Goal: Book appointment/travel/reservation

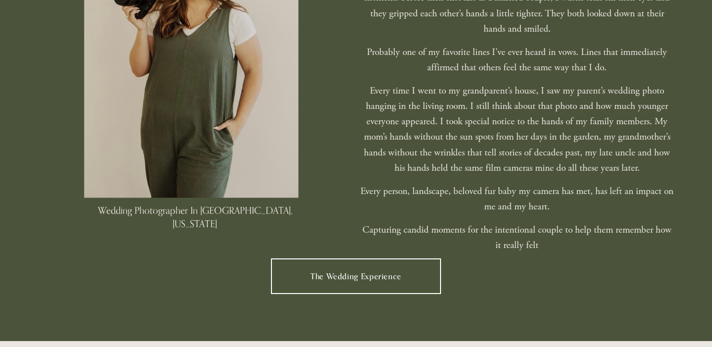
scroll to position [641, 0]
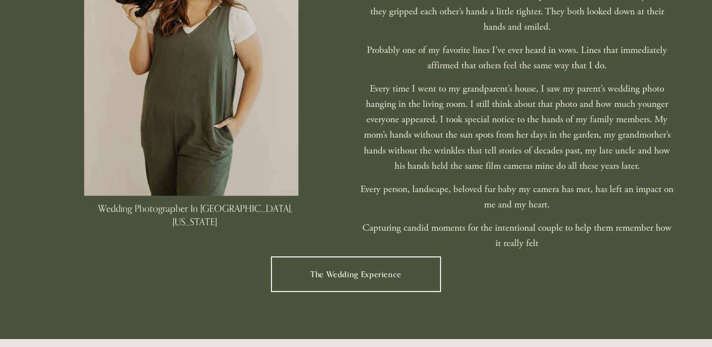
click at [353, 256] on link "The Wedding Experience" at bounding box center [356, 274] width 171 height 36
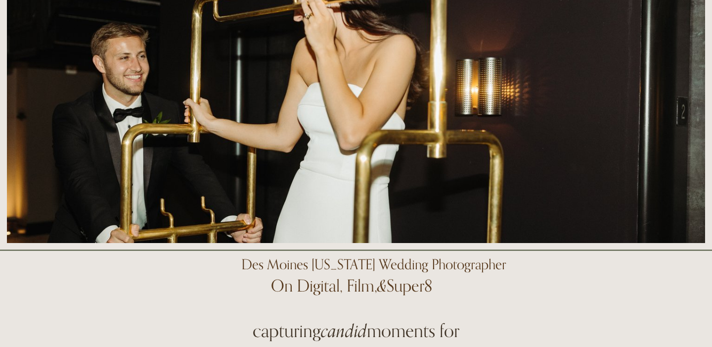
scroll to position [0, 0]
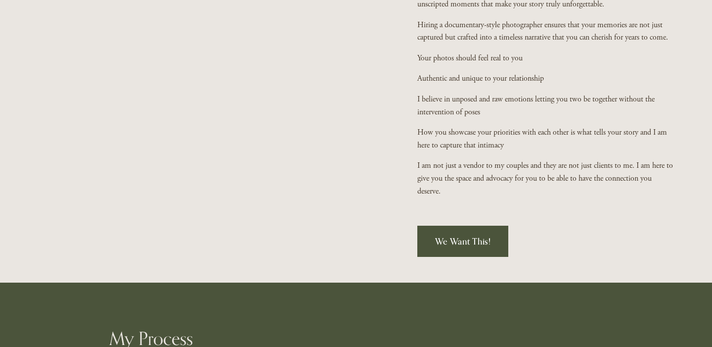
scroll to position [858, 0]
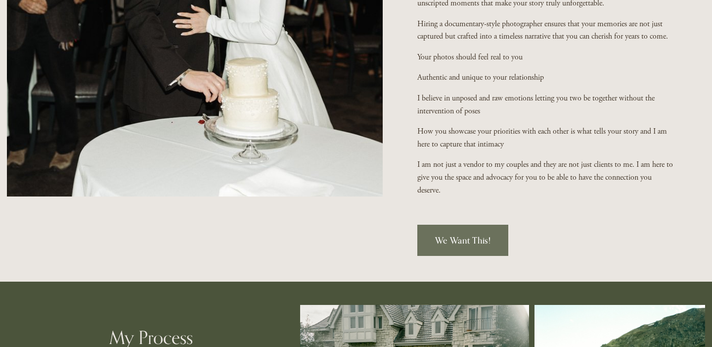
click at [488, 231] on link "We Want This!" at bounding box center [463, 241] width 91 height 32
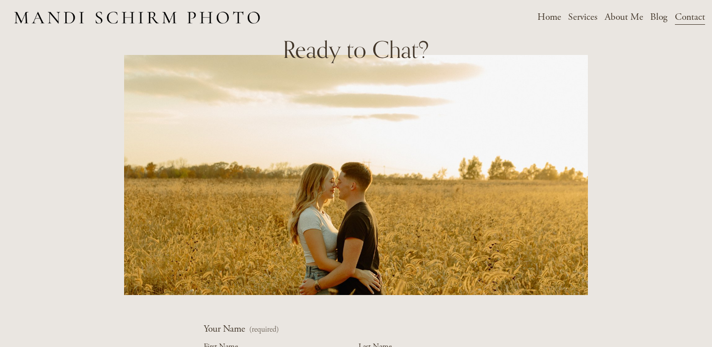
click at [0, 0] on span "Weddings" at bounding box center [0, 0] width 0 height 0
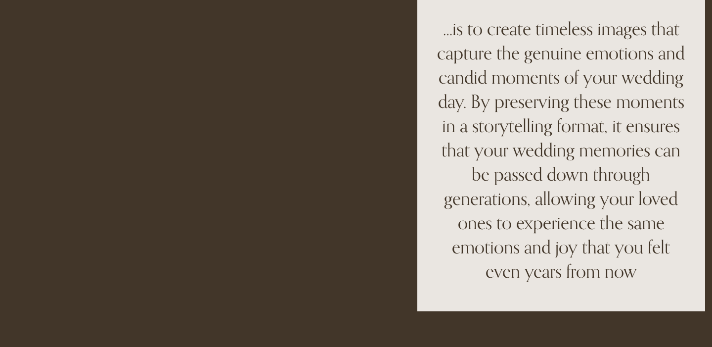
scroll to position [2705, 0]
